Goal: Complete application form

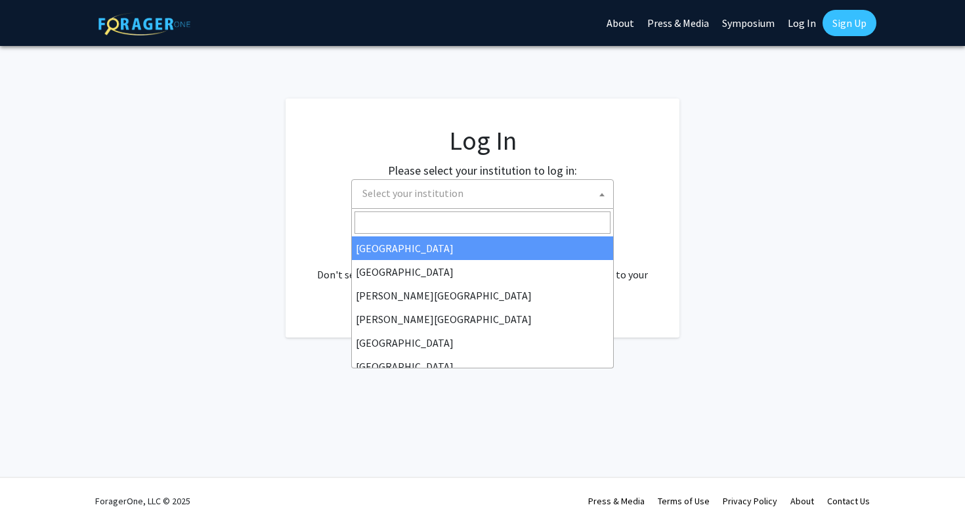
select select "34"
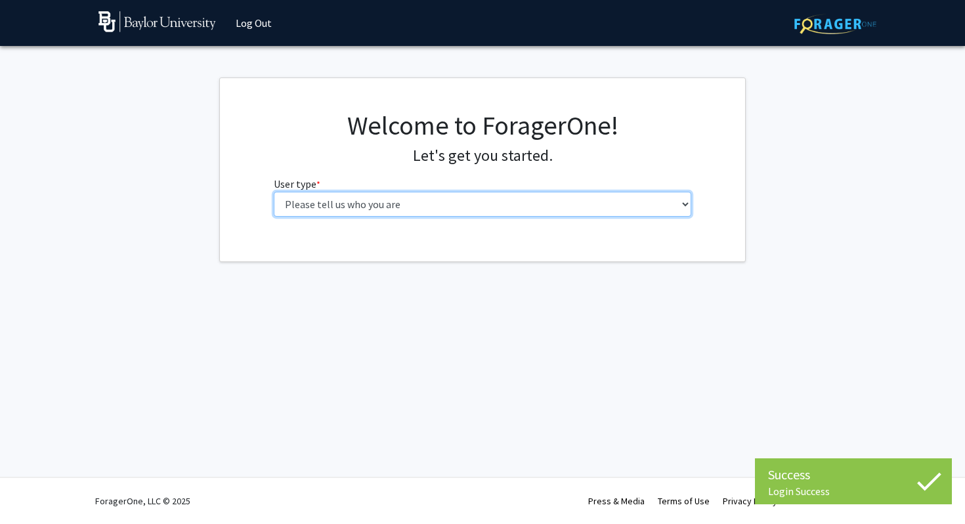
click at [414, 201] on select "Please tell us who you are Undergraduate Student Master's Student Doctoral Cand…" at bounding box center [483, 204] width 418 height 25
select select "1: undergrad"
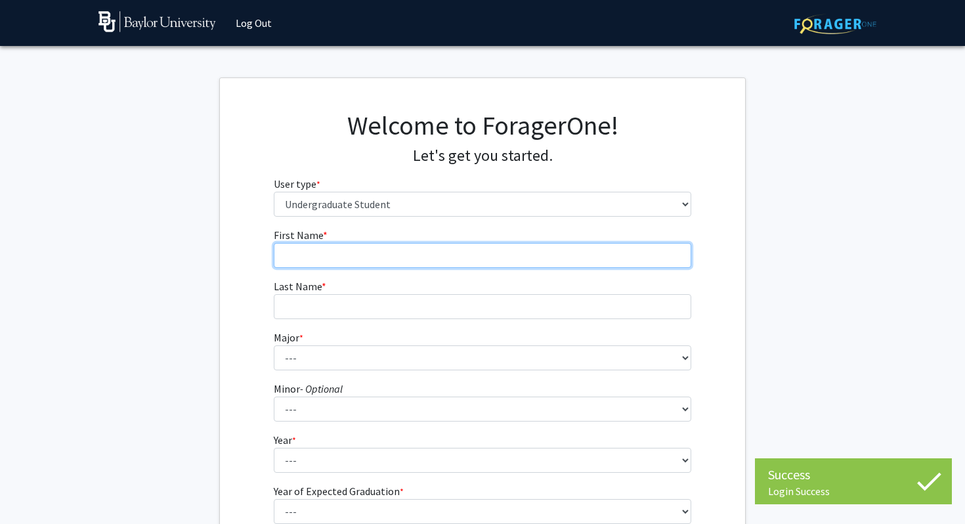
click at [420, 259] on input "First Name * required" at bounding box center [483, 255] width 418 height 25
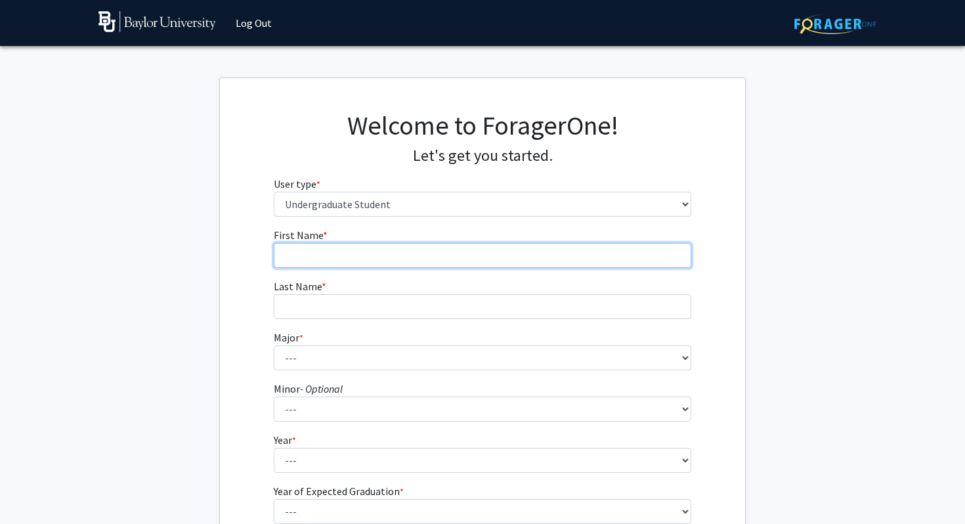
type input "Zackary"
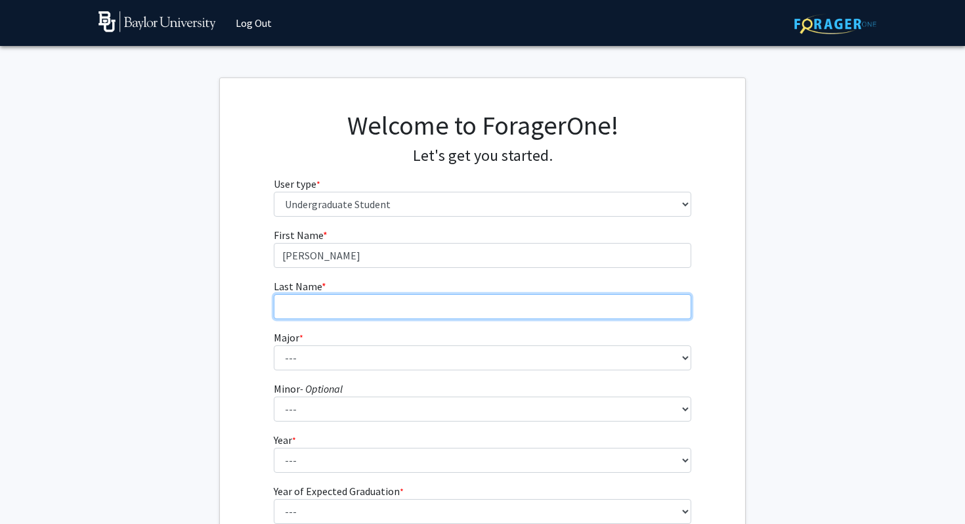
type input "Carmona"
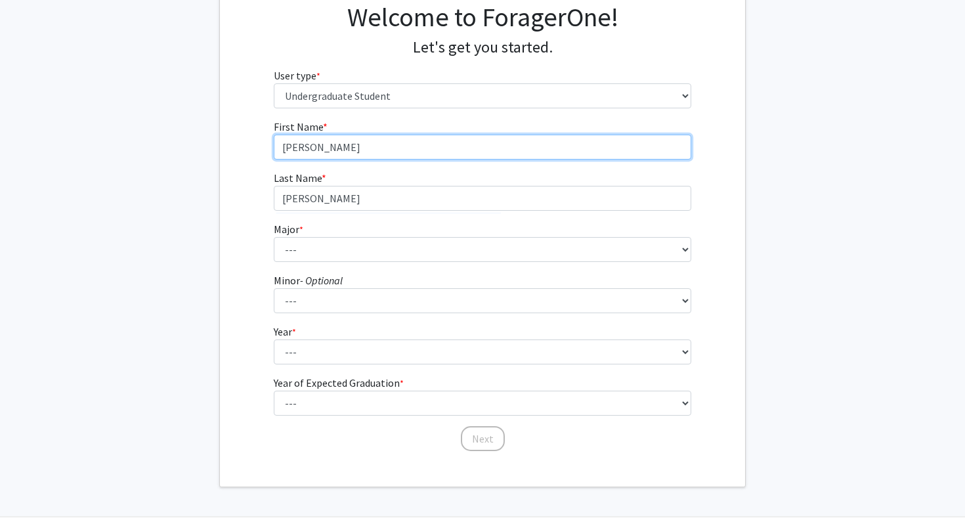
scroll to position [111, 0]
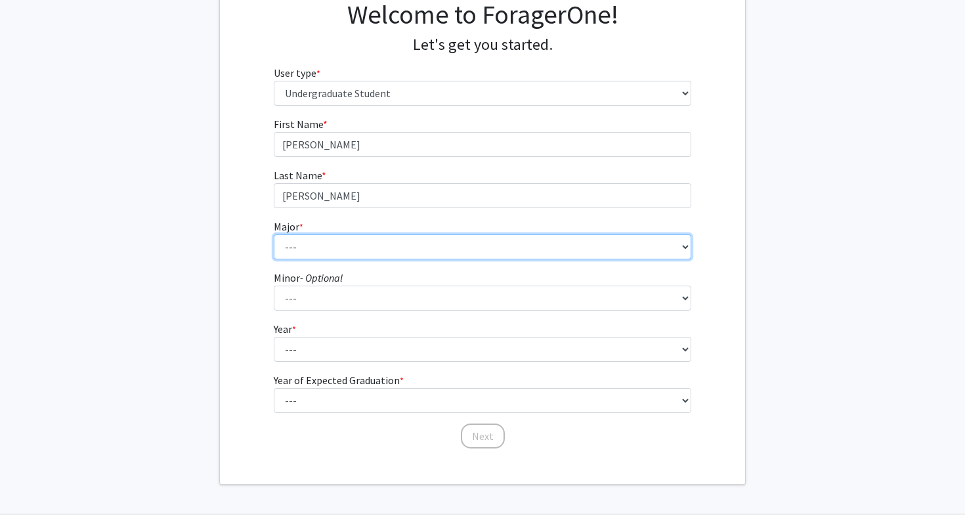
click at [376, 240] on select "--- Accounting American Studies Anthropology Apparel Design & Product Developme…" at bounding box center [483, 246] width 418 height 25
select select "47: 2712"
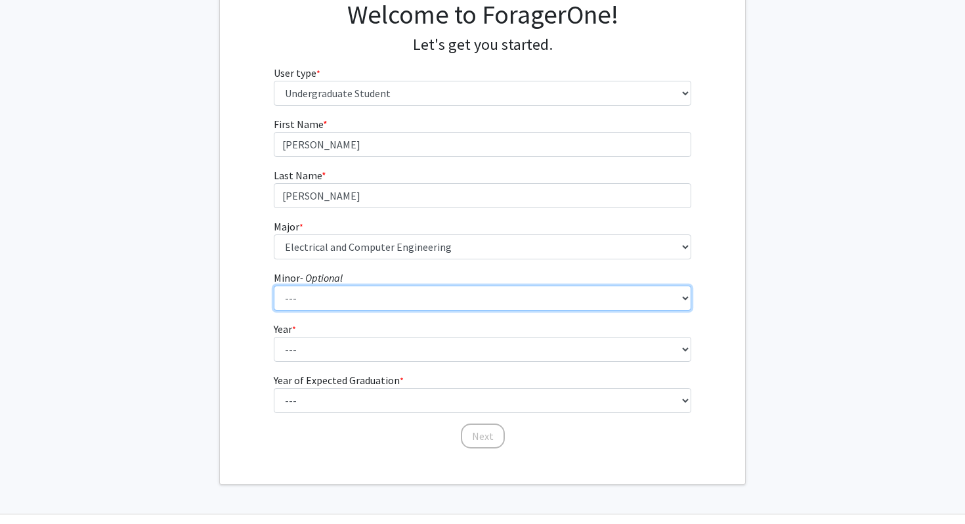
click at [355, 308] on select "--- Advertising American Sign Language American Studies Anthropology Apparel Me…" at bounding box center [483, 298] width 418 height 25
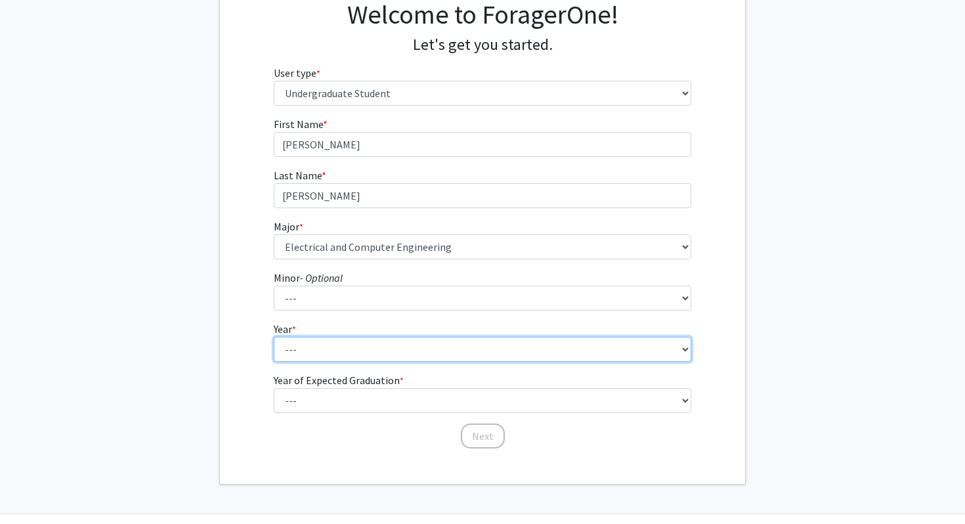
click at [321, 348] on select "--- First-year Sophomore Junior Senior Postbaccalaureate Certificate" at bounding box center [483, 349] width 418 height 25
select select "2: sophomore"
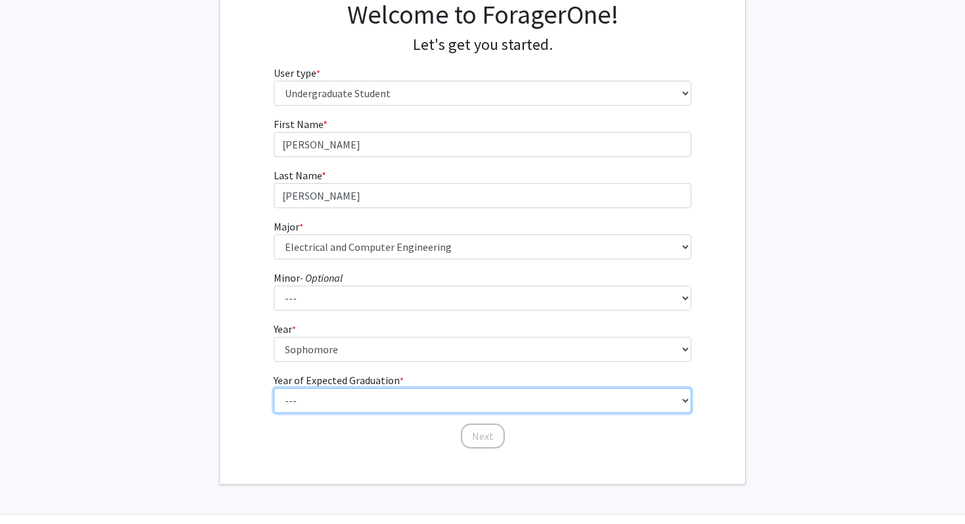
click at [342, 395] on select "--- 2025 2026 2027 2028 2029 2030 2031 2032 2033 2034" at bounding box center [483, 400] width 418 height 25
select select "4: 2028"
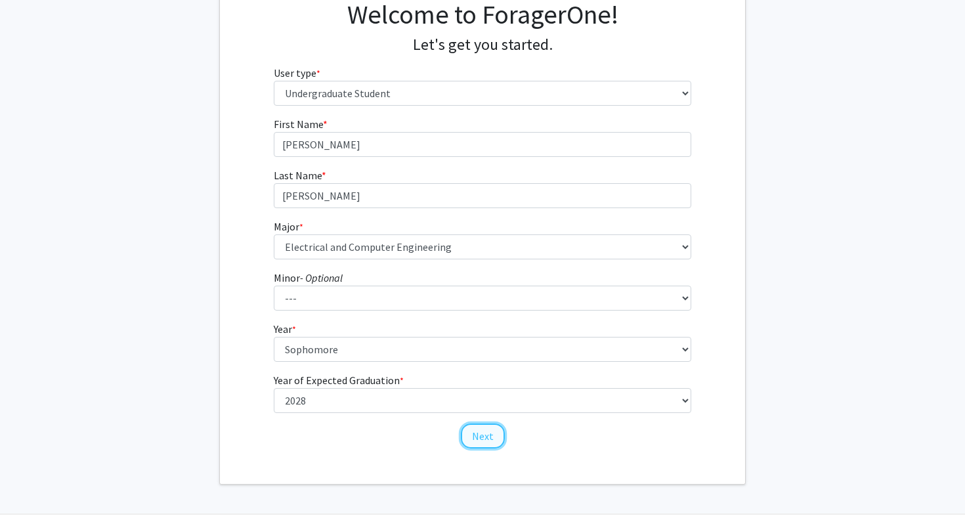
click at [481, 430] on button "Next" at bounding box center [483, 436] width 44 height 25
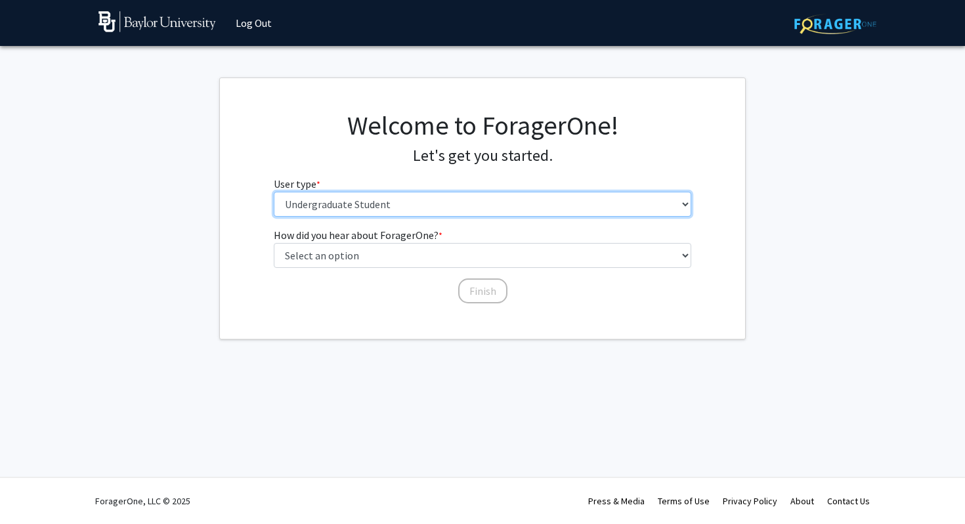
click at [301, 192] on select "Please tell us who you are Undergraduate Student Master's Student Doctoral Cand…" at bounding box center [483, 204] width 418 height 25
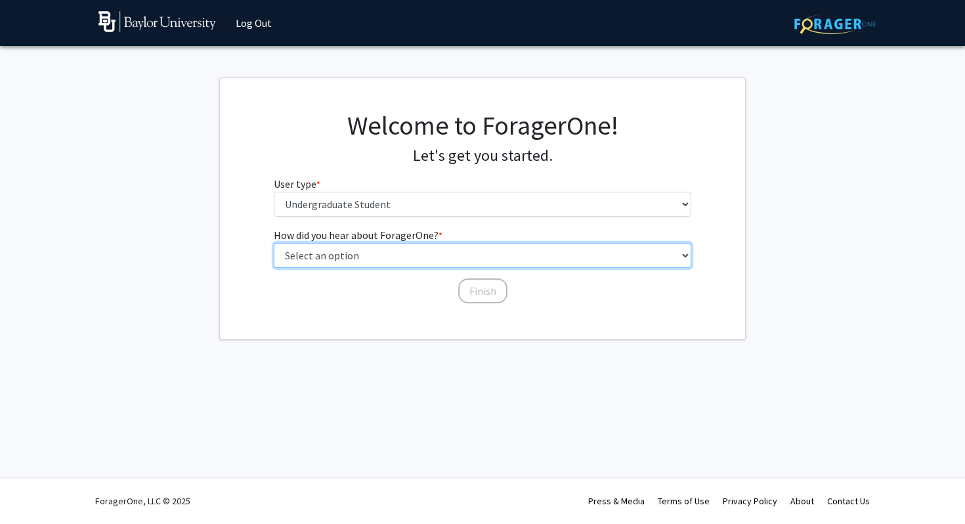
click at [322, 246] on select "Select an option Peer/student recommendation Faculty/staff recommendation Unive…" at bounding box center [483, 255] width 418 height 25
click at [349, 255] on select "Select an option Peer/student recommendation Faculty/staff recommendation Unive…" at bounding box center [483, 255] width 418 height 25
select select "2: faculty_recommendation"
click at [373, 260] on select "Select an option Peer/student recommendation Faculty/staff recommendation Unive…" at bounding box center [483, 255] width 418 height 25
click at [448, 260] on select "Select an option Peer/student recommendation Faculty/staff recommendation Unive…" at bounding box center [483, 255] width 418 height 25
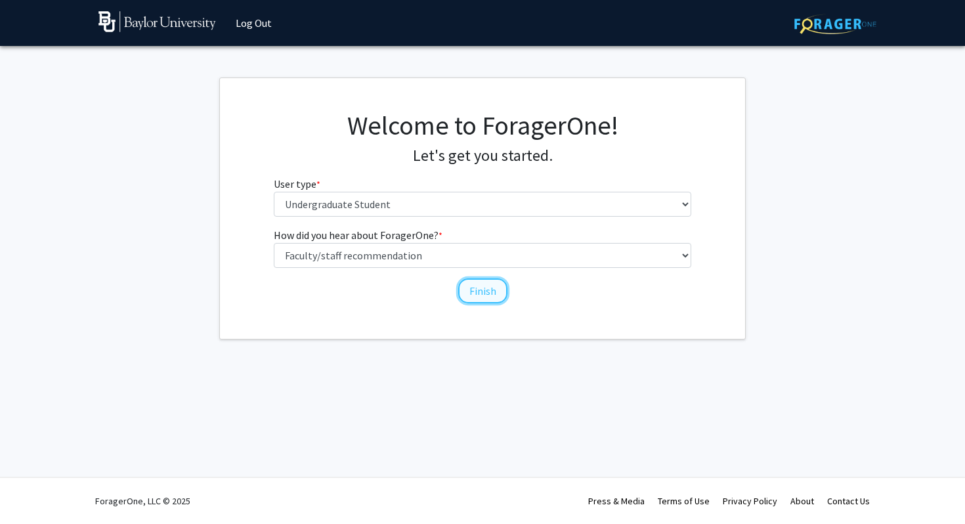
click at [487, 294] on button "Finish" at bounding box center [482, 290] width 49 height 25
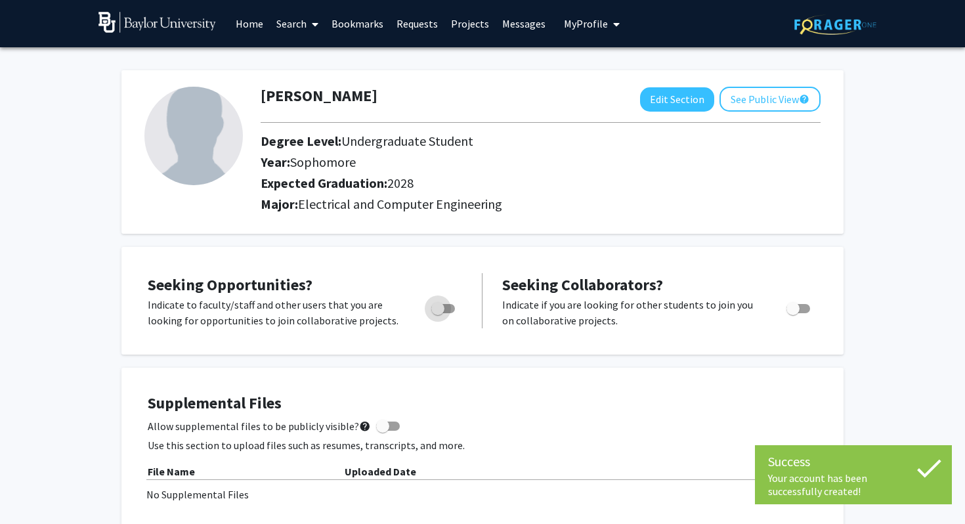
click at [448, 311] on span "Toggle" at bounding box center [443, 308] width 24 height 9
click at [438, 313] on input "Are you actively seeking opportunities?" at bounding box center [437, 313] width 1 height 1
checkbox input "true"
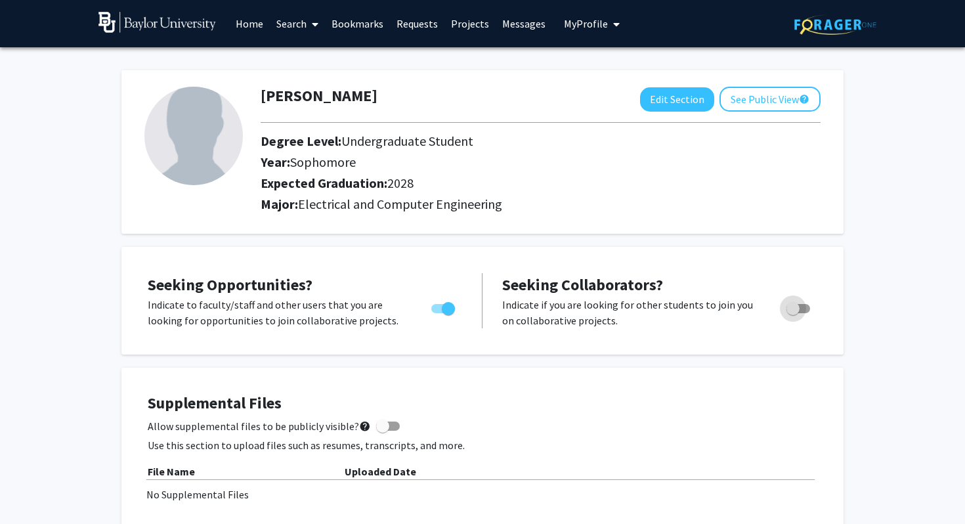
click at [797, 313] on span "Toggle" at bounding box center [793, 308] width 13 height 13
click at [793, 313] on input "Would you like to receive other student requests to work with you?" at bounding box center [793, 313] width 1 height 1
checkbox input "true"
click at [251, 26] on link "Home" at bounding box center [249, 24] width 41 height 46
